Goal: Task Accomplishment & Management: Use online tool/utility

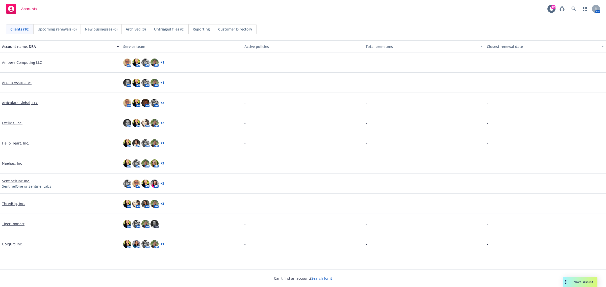
click at [17, 62] on link "Ampere Computing LLC" at bounding box center [22, 62] width 40 height 5
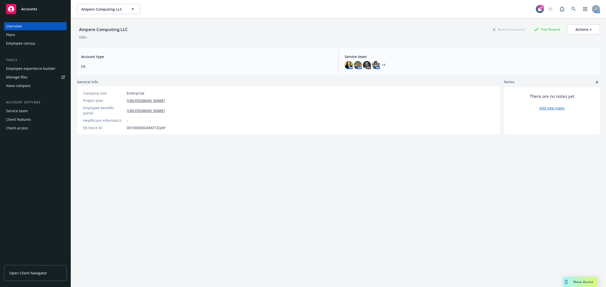
click at [25, 74] on div "Manage files" at bounding box center [16, 77] width 21 height 8
click at [98, 8] on span "Ampere Computing LLC" at bounding box center [103, 9] width 44 height 5
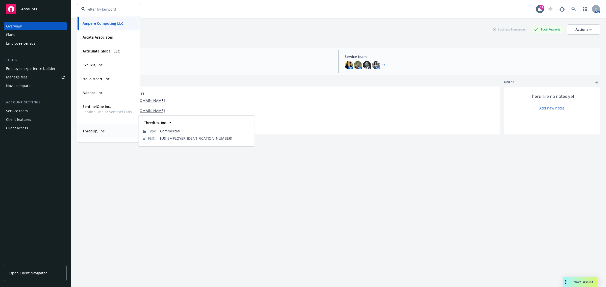
click at [100, 129] on strong "ThredUp, Inc." at bounding box center [94, 131] width 23 height 5
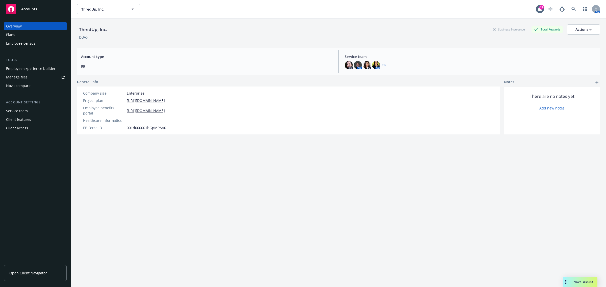
click at [41, 80] on link "Manage files" at bounding box center [35, 77] width 63 height 8
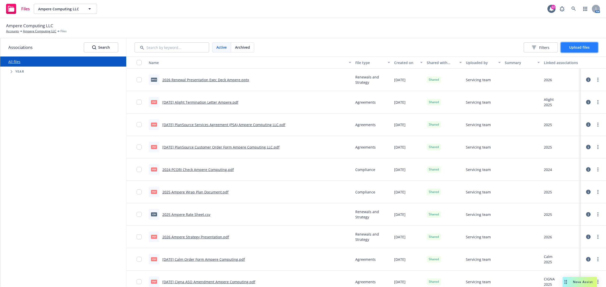
click at [570, 47] on span "Upload files" at bounding box center [579, 47] width 20 height 5
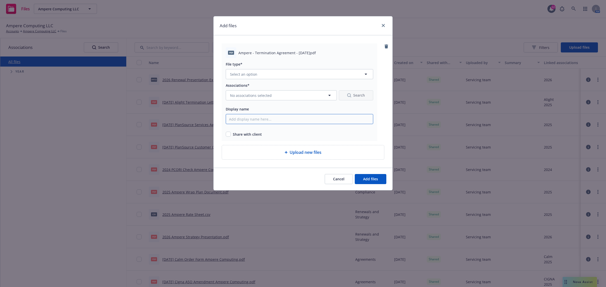
click at [253, 122] on input "Display name" at bounding box center [299, 119] width 147 height 10
click at [300, 73] on button "Select an option" at bounding box center [299, 74] width 147 height 10
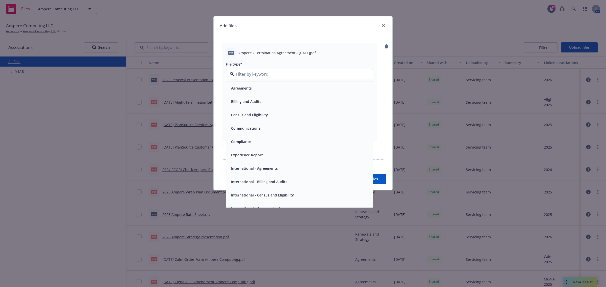
click at [259, 89] on div "Agreements" at bounding box center [299, 88] width 141 height 7
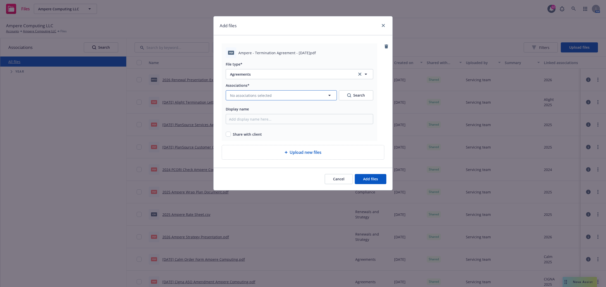
click at [258, 93] on span "No associations selected" at bounding box center [251, 95] width 42 height 5
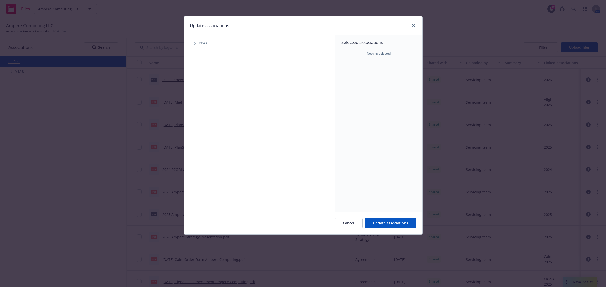
click at [196, 42] on span "Tree Example" at bounding box center [195, 43] width 8 height 8
click at [207, 111] on input "Tree Example" at bounding box center [207, 112] width 5 height 5
checkbox input "true"
click at [200, 111] on icon "Tree Example" at bounding box center [201, 112] width 2 height 3
click at [207, 124] on icon "Tree Example" at bounding box center [208, 123] width 2 height 3
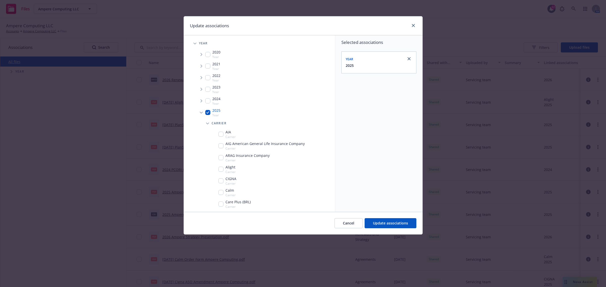
click at [220, 172] on div "Alight Carrier" at bounding box center [226, 170] width 17 height 10
checkbox input "true"
click at [376, 222] on span "Update associations" at bounding box center [390, 223] width 35 height 5
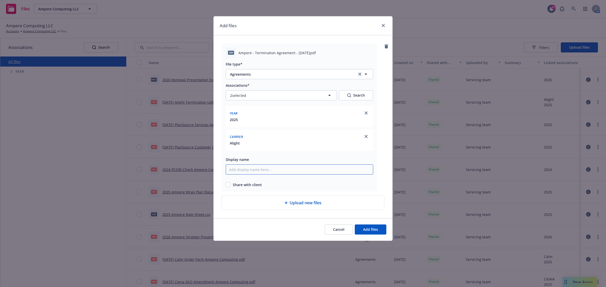
click at [256, 170] on input "Display name" at bounding box center [299, 170] width 147 height 10
type input "[DATE] Alight Termination Agreement Ampere"
click at [227, 184] on input "checkbox" at bounding box center [228, 184] width 5 height 5
checkbox input "true"
click at [361, 229] on button "Add files" at bounding box center [371, 230] width 32 height 10
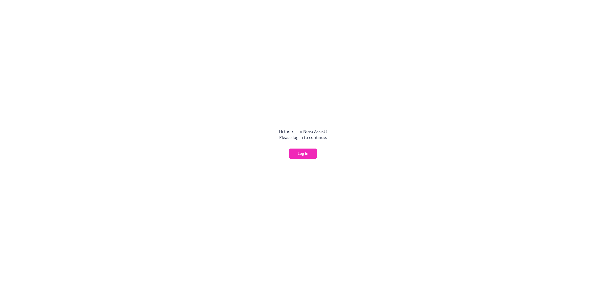
click at [311, 156] on button "Log in" at bounding box center [302, 154] width 27 height 10
